Goal: Navigation & Orientation: Find specific page/section

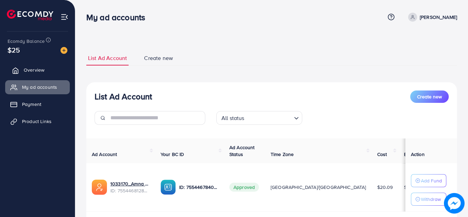
click at [37, 69] on span "Overview" at bounding box center [34, 70] width 21 height 7
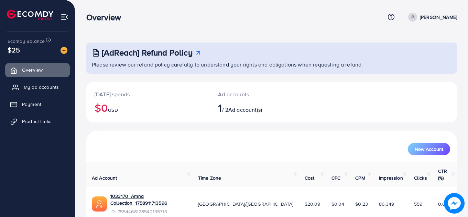
click at [39, 86] on span "My ad accounts" at bounding box center [41, 87] width 35 height 7
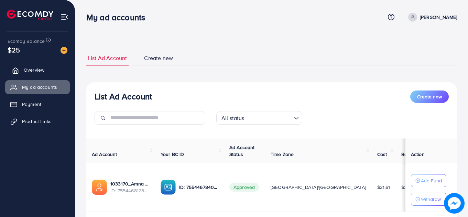
click at [45, 75] on link "Overview" at bounding box center [37, 70] width 65 height 14
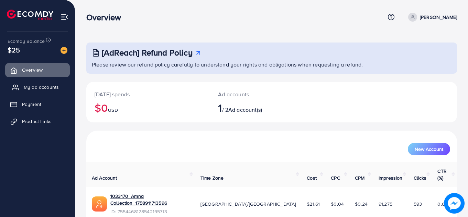
click at [44, 88] on span "My ad accounts" at bounding box center [41, 87] width 35 height 7
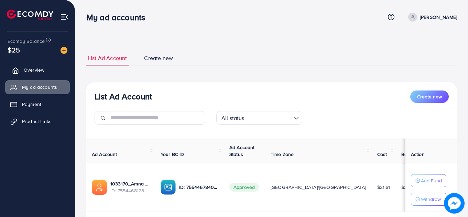
click at [42, 69] on span "Overview" at bounding box center [34, 70] width 21 height 7
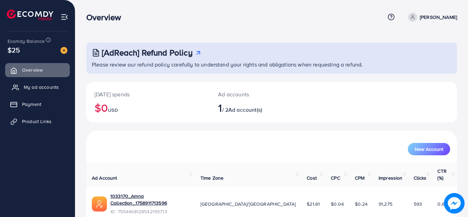
click at [42, 89] on span "My ad accounts" at bounding box center [41, 87] width 35 height 7
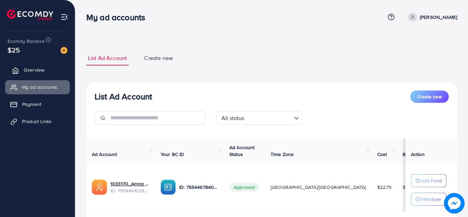
click at [29, 68] on span "Overview" at bounding box center [34, 70] width 21 height 7
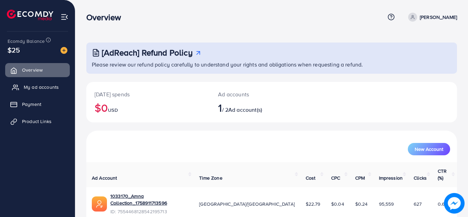
click at [28, 91] on link "My ad accounts" at bounding box center [37, 87] width 65 height 14
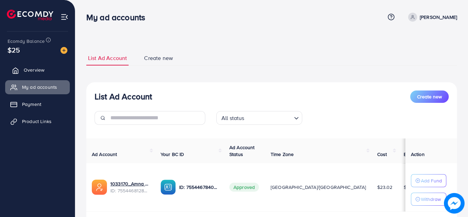
click at [45, 72] on link "Overview" at bounding box center [37, 70] width 65 height 14
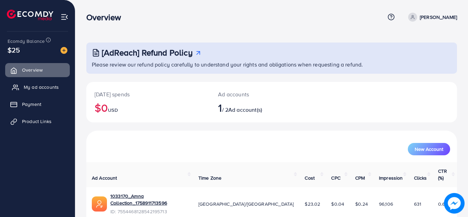
click at [42, 84] on span "My ad accounts" at bounding box center [41, 87] width 35 height 7
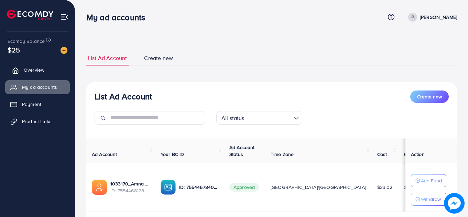
click at [42, 69] on span "Overview" at bounding box center [34, 70] width 21 height 7
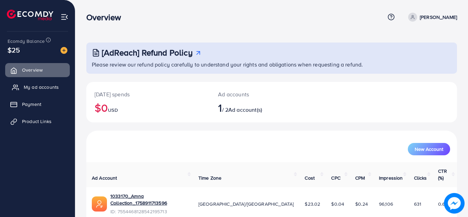
click at [38, 87] on span "My ad accounts" at bounding box center [41, 87] width 35 height 7
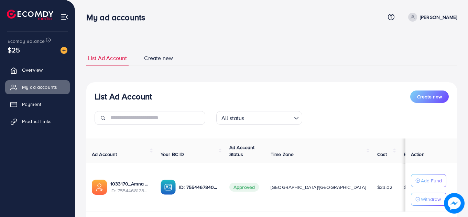
click at [316, 34] on div "**********" at bounding box center [271, 130] width 392 height 261
click at [35, 72] on span "Overview" at bounding box center [34, 70] width 21 height 7
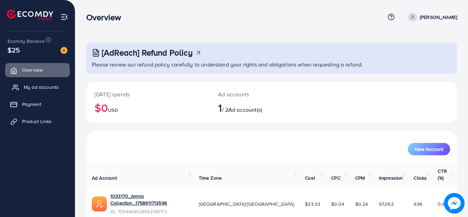
click at [35, 86] on span "My ad accounts" at bounding box center [41, 87] width 35 height 7
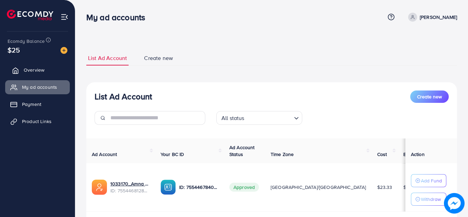
click at [28, 74] on link "Overview" at bounding box center [37, 70] width 65 height 14
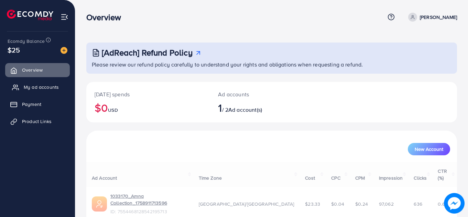
click at [30, 87] on span "My ad accounts" at bounding box center [41, 87] width 35 height 7
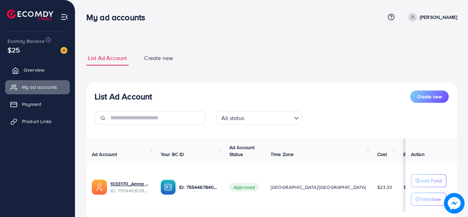
click at [26, 69] on span "Overview" at bounding box center [34, 70] width 21 height 7
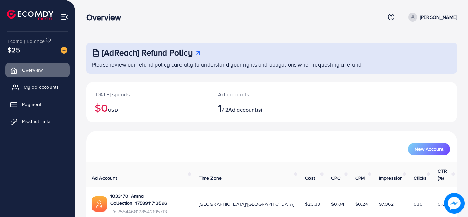
click at [33, 88] on span "My ad accounts" at bounding box center [41, 87] width 35 height 7
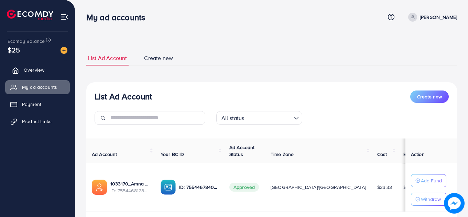
click at [65, 73] on link "Overview" at bounding box center [37, 70] width 65 height 14
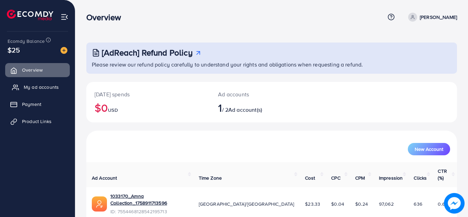
click at [58, 88] on span "My ad accounts" at bounding box center [41, 87] width 35 height 7
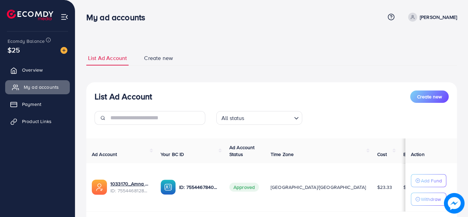
scroll to position [44, 0]
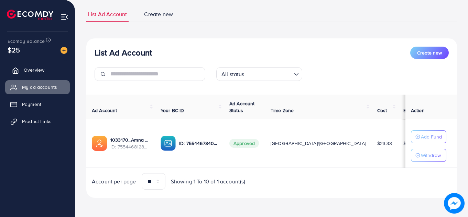
click at [42, 66] on link "Overview" at bounding box center [37, 70] width 65 height 14
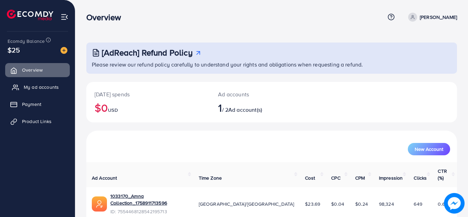
click at [38, 86] on span "My ad accounts" at bounding box center [41, 87] width 35 height 7
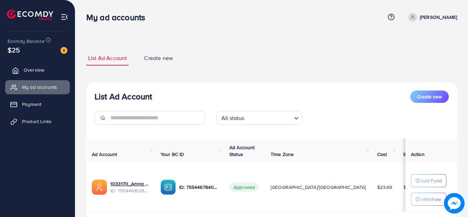
click at [38, 70] on span "Overview" at bounding box center [34, 70] width 21 height 7
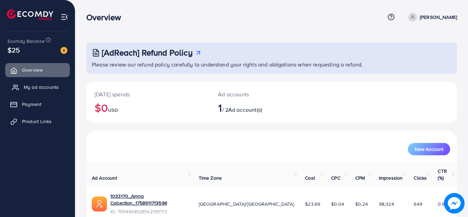
click at [41, 88] on span "My ad accounts" at bounding box center [41, 87] width 35 height 7
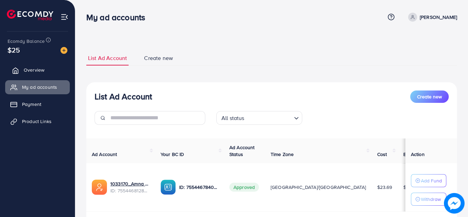
click at [38, 66] on link "Overview" at bounding box center [37, 70] width 65 height 14
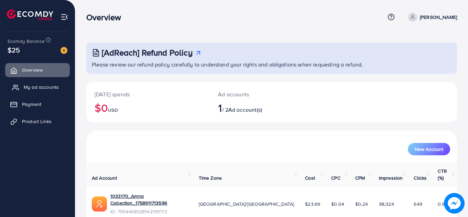
click at [38, 88] on span "My ad accounts" at bounding box center [41, 87] width 35 height 7
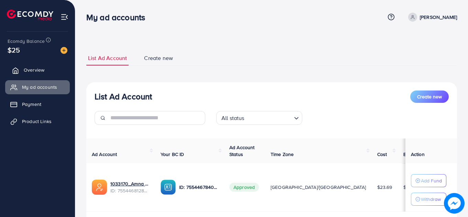
click at [39, 69] on span "Overview" at bounding box center [34, 70] width 21 height 7
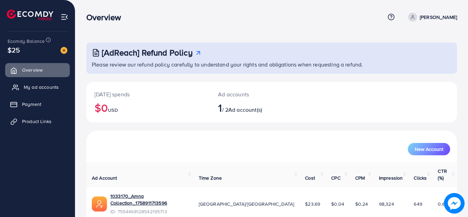
click at [38, 85] on span "My ad accounts" at bounding box center [41, 87] width 35 height 7
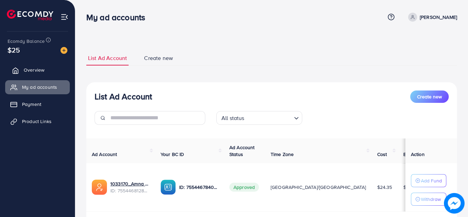
click at [39, 68] on span "Overview" at bounding box center [34, 70] width 21 height 7
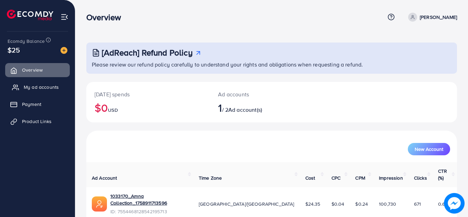
click at [40, 86] on span "My ad accounts" at bounding box center [41, 87] width 35 height 7
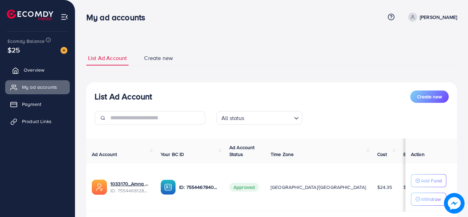
click at [41, 75] on link "Overview" at bounding box center [37, 70] width 65 height 14
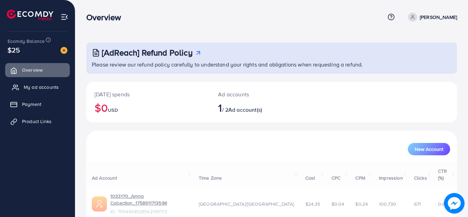
click at [43, 89] on span "My ad accounts" at bounding box center [41, 87] width 35 height 7
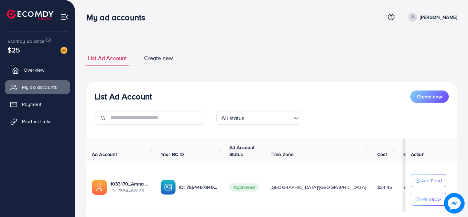
click at [43, 75] on link "Overview" at bounding box center [37, 70] width 65 height 14
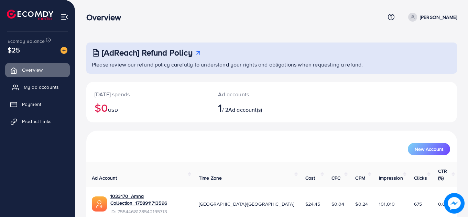
click at [43, 85] on span "My ad accounts" at bounding box center [41, 87] width 35 height 7
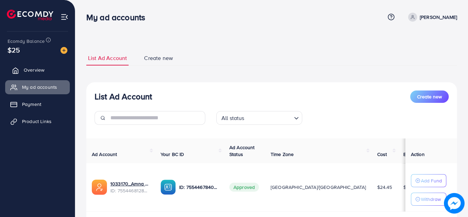
click at [42, 67] on span "Overview" at bounding box center [34, 70] width 21 height 7
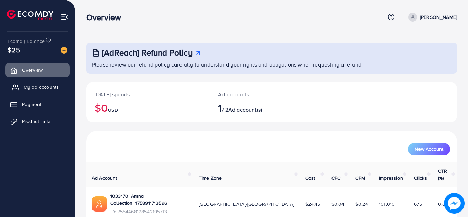
click at [43, 85] on span "My ad accounts" at bounding box center [41, 87] width 35 height 7
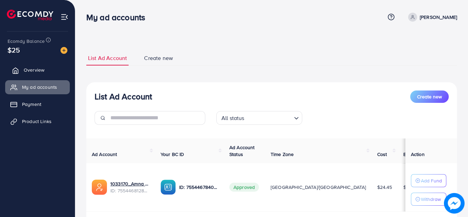
click at [43, 69] on span "Overview" at bounding box center [34, 70] width 21 height 7
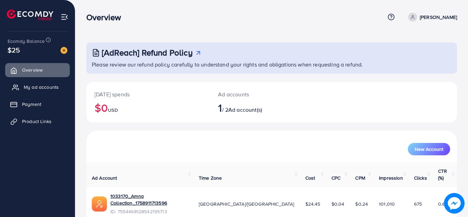
click at [41, 86] on span "My ad accounts" at bounding box center [41, 87] width 35 height 7
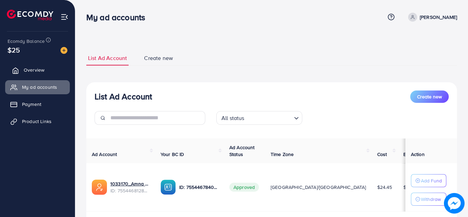
click at [42, 68] on span "Overview" at bounding box center [34, 70] width 21 height 7
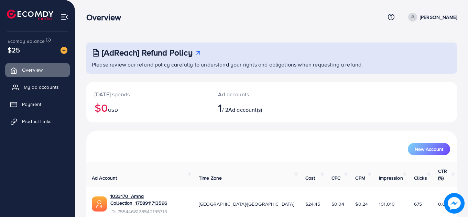
click at [43, 88] on span "My ad accounts" at bounding box center [41, 87] width 35 height 7
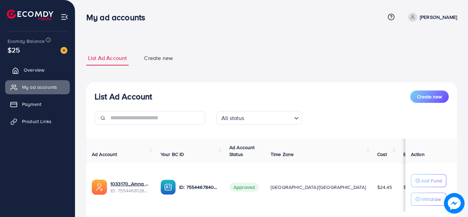
click at [41, 74] on span "Overview" at bounding box center [34, 70] width 21 height 7
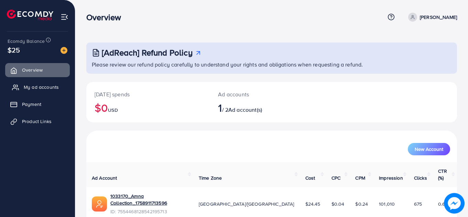
click at [41, 87] on span "My ad accounts" at bounding box center [41, 87] width 35 height 7
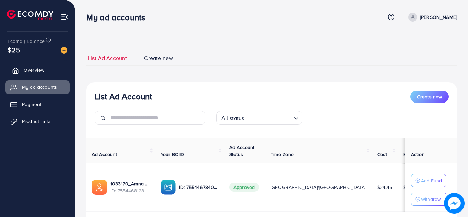
click at [39, 74] on link "Overview" at bounding box center [37, 70] width 65 height 14
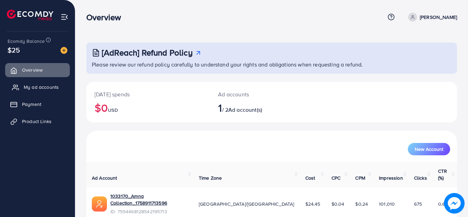
click at [39, 86] on span "My ad accounts" at bounding box center [41, 87] width 35 height 7
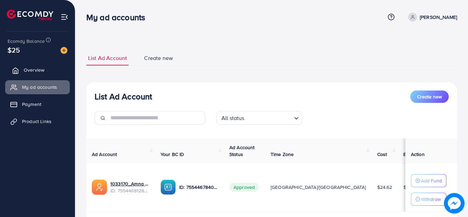
click at [33, 67] on span "Overview" at bounding box center [34, 70] width 21 height 7
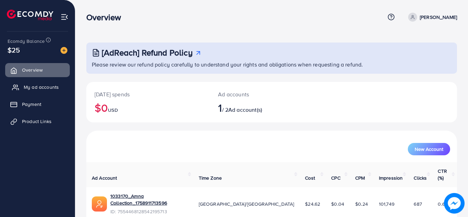
click at [35, 87] on span "My ad accounts" at bounding box center [41, 87] width 35 height 7
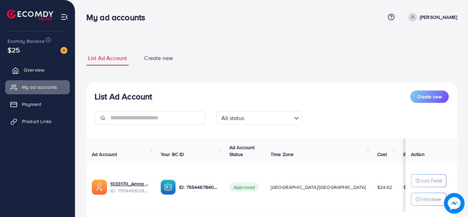
click at [38, 70] on span "Overview" at bounding box center [34, 70] width 21 height 7
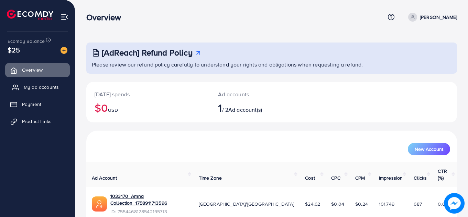
click at [38, 88] on span "My ad accounts" at bounding box center [41, 87] width 35 height 7
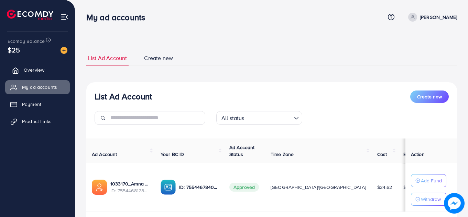
click at [38, 74] on link "Overview" at bounding box center [37, 70] width 65 height 14
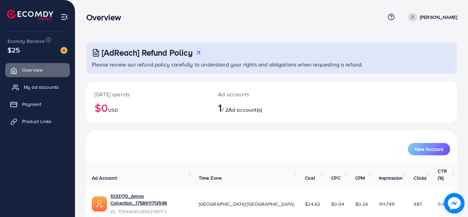
click at [37, 90] on span "My ad accounts" at bounding box center [41, 87] width 35 height 7
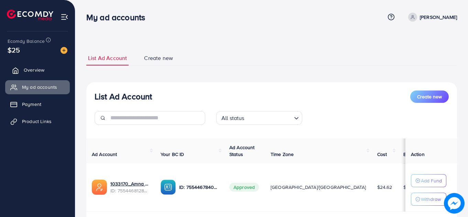
click at [36, 71] on span "Overview" at bounding box center [34, 70] width 21 height 7
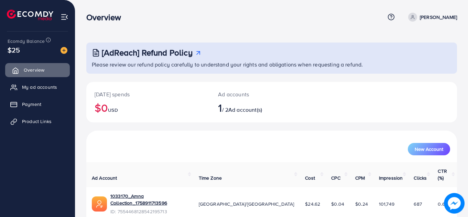
click at [36, 71] on span "Overview" at bounding box center [34, 70] width 21 height 7
